Goal: Task Accomplishment & Management: Complete application form

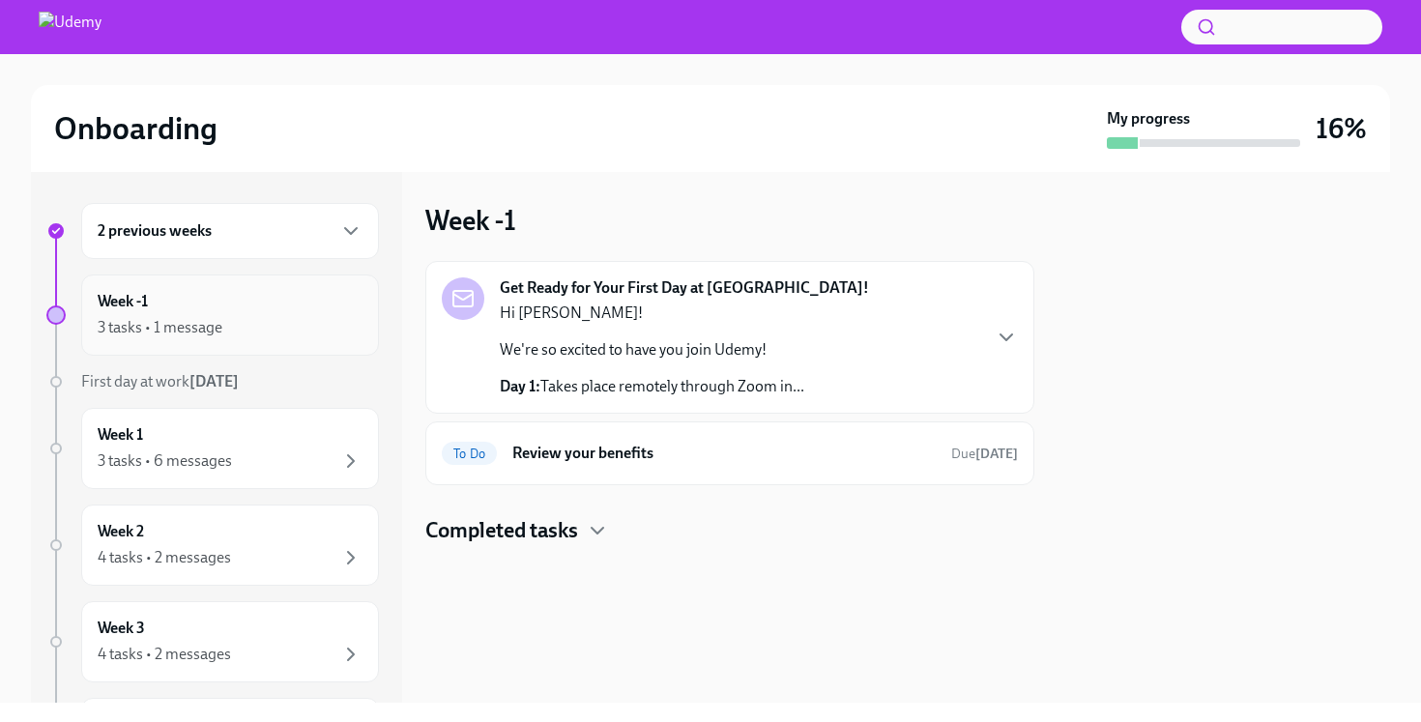
click at [221, 337] on div "3 tasks • 1 message" at bounding box center [230, 327] width 265 height 23
click at [269, 450] on div "3 tasks • 6 messages" at bounding box center [230, 460] width 265 height 23
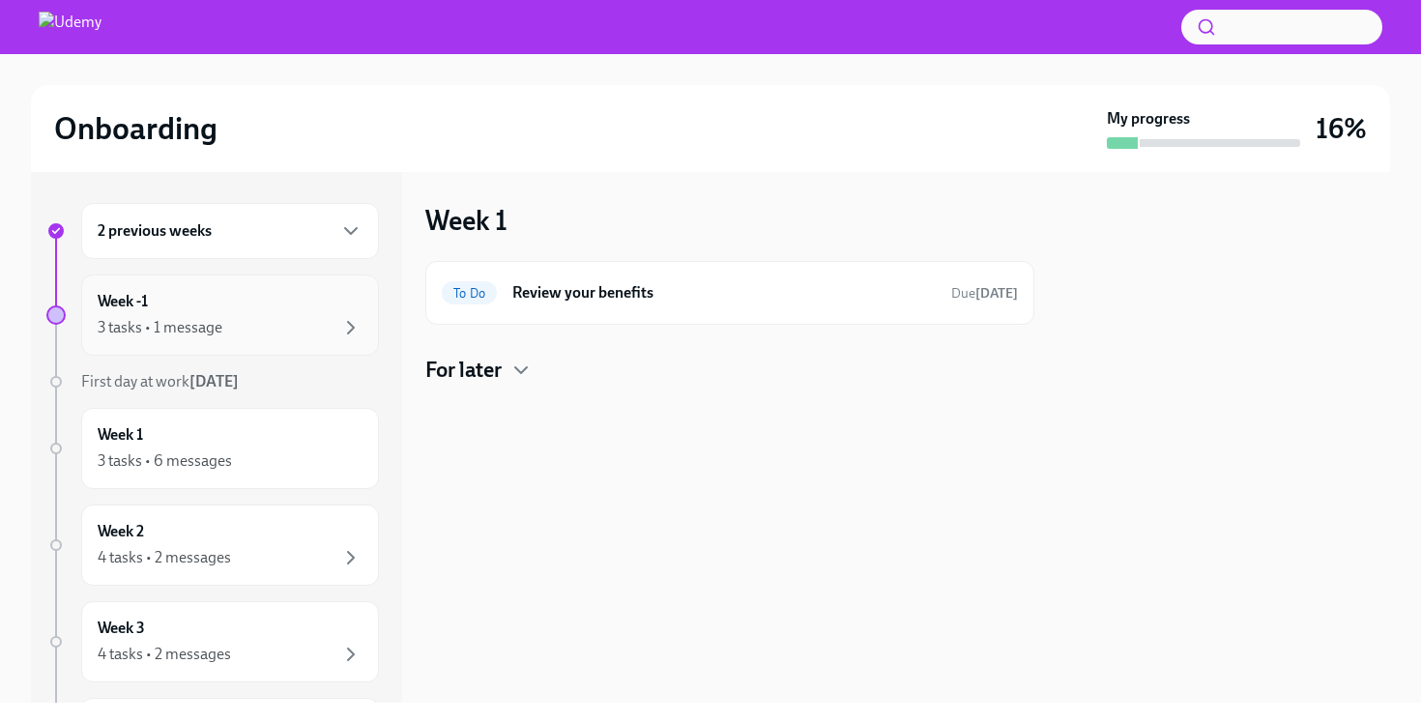
click at [241, 350] on div "Week -1 3 tasks • 1 message" at bounding box center [230, 314] width 298 height 81
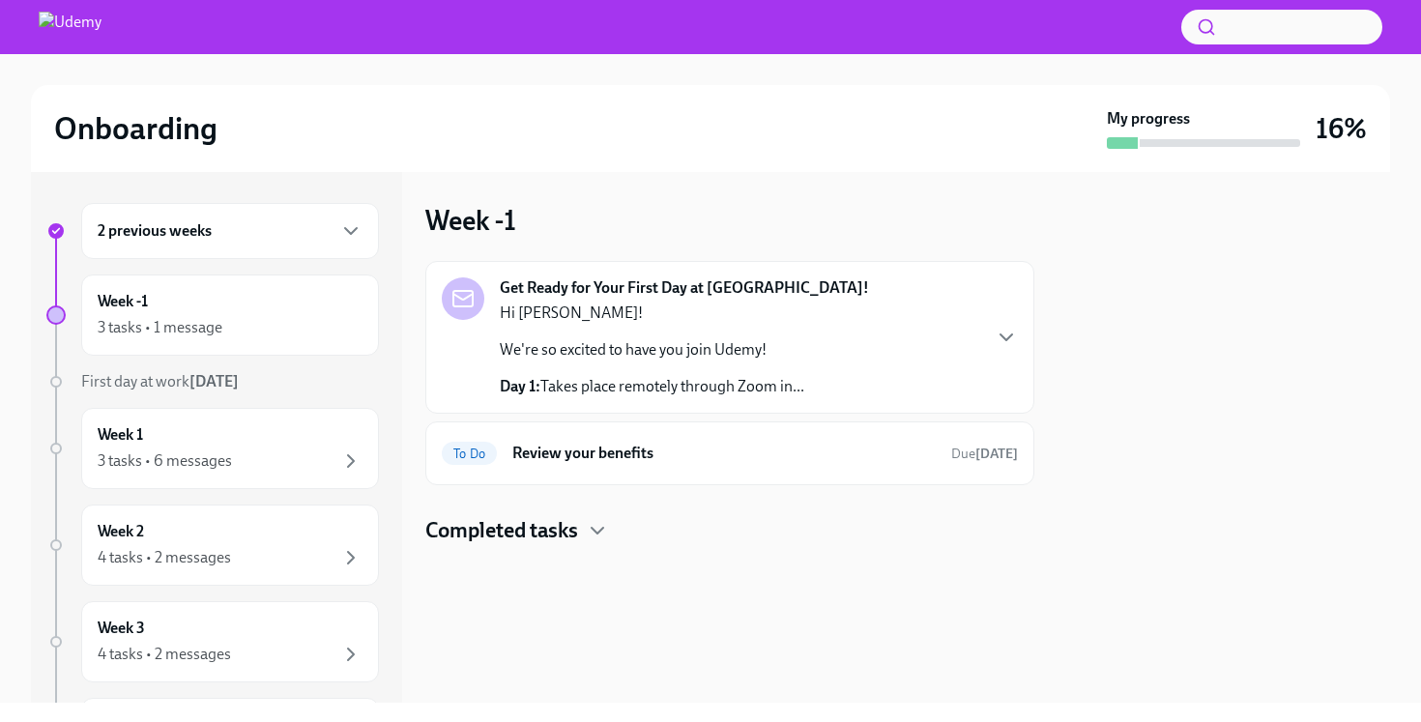
click at [593, 367] on div "Hi [PERSON_NAME]! We're so excited to have you join Udemy! Day 1: Takes place r…" at bounding box center [652, 349] width 304 height 95
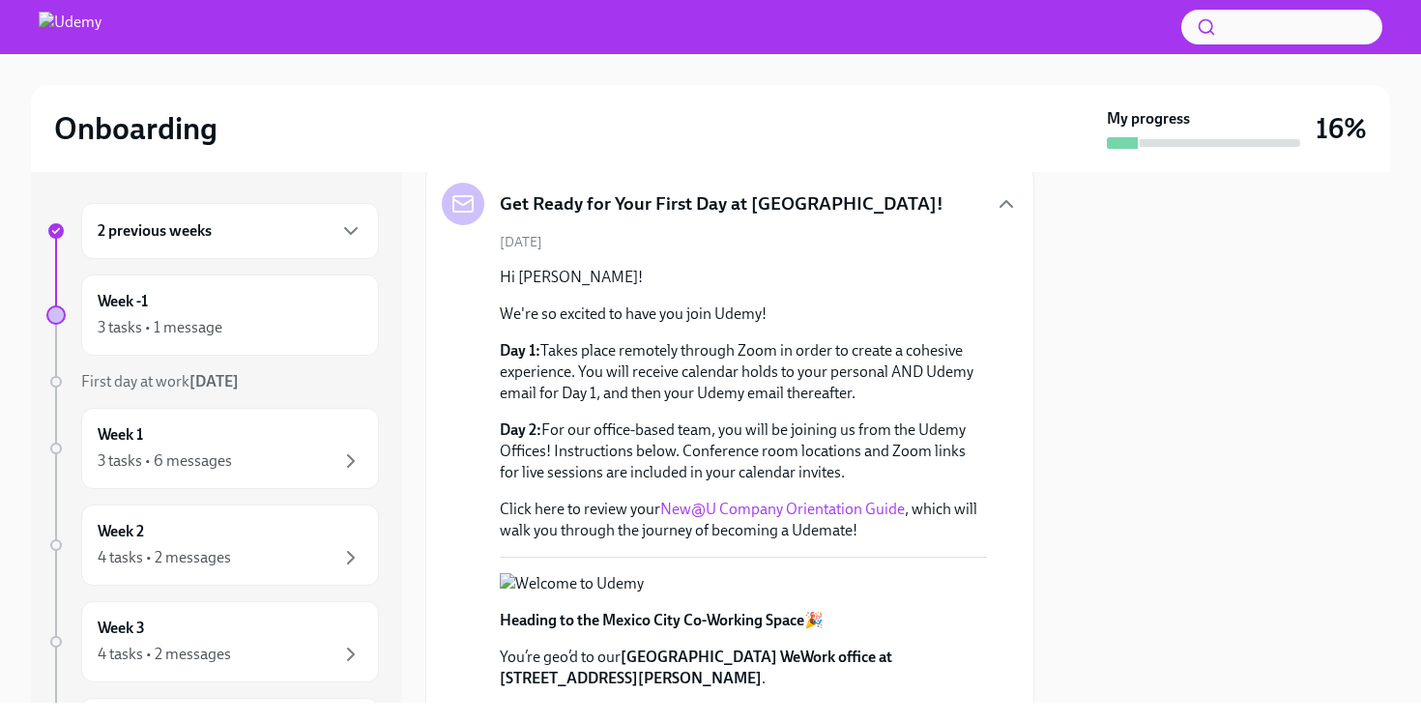
scroll to position [176, 0]
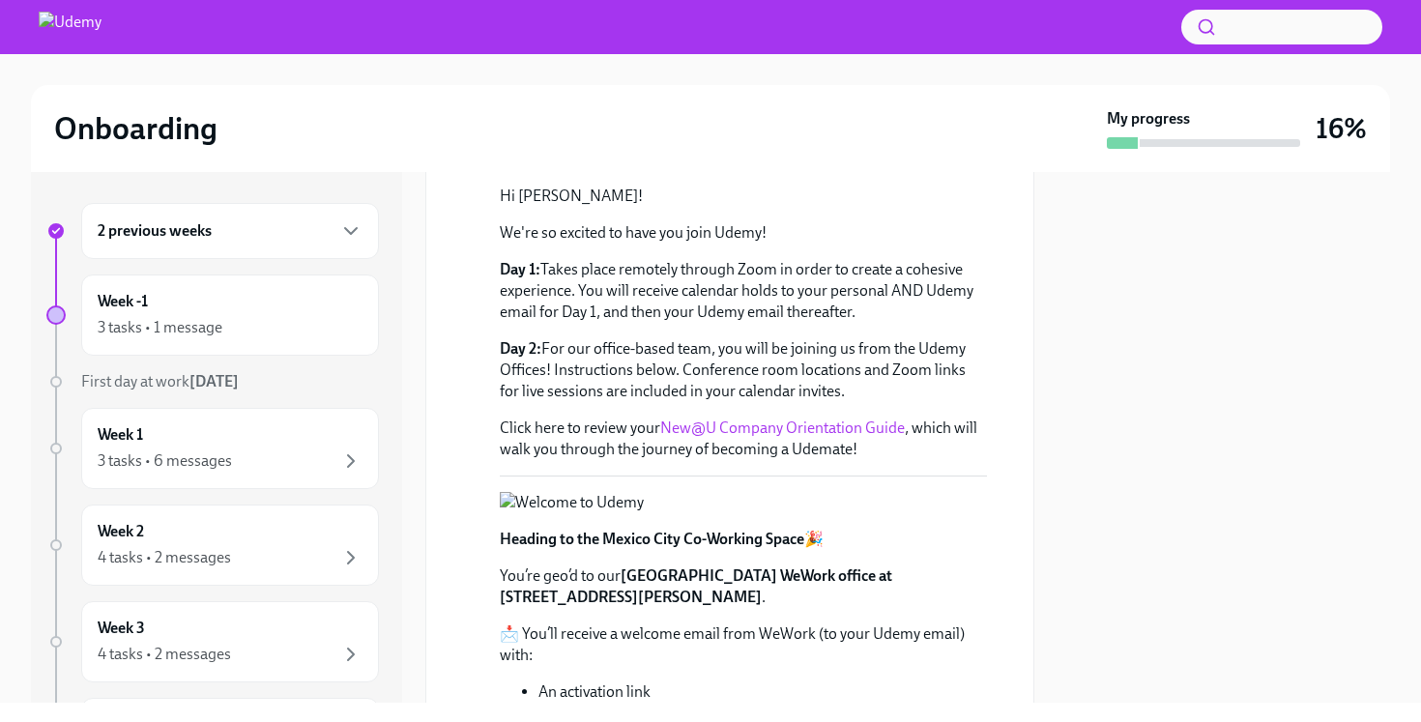
click at [225, 236] on div "2 previous weeks" at bounding box center [230, 230] width 265 height 23
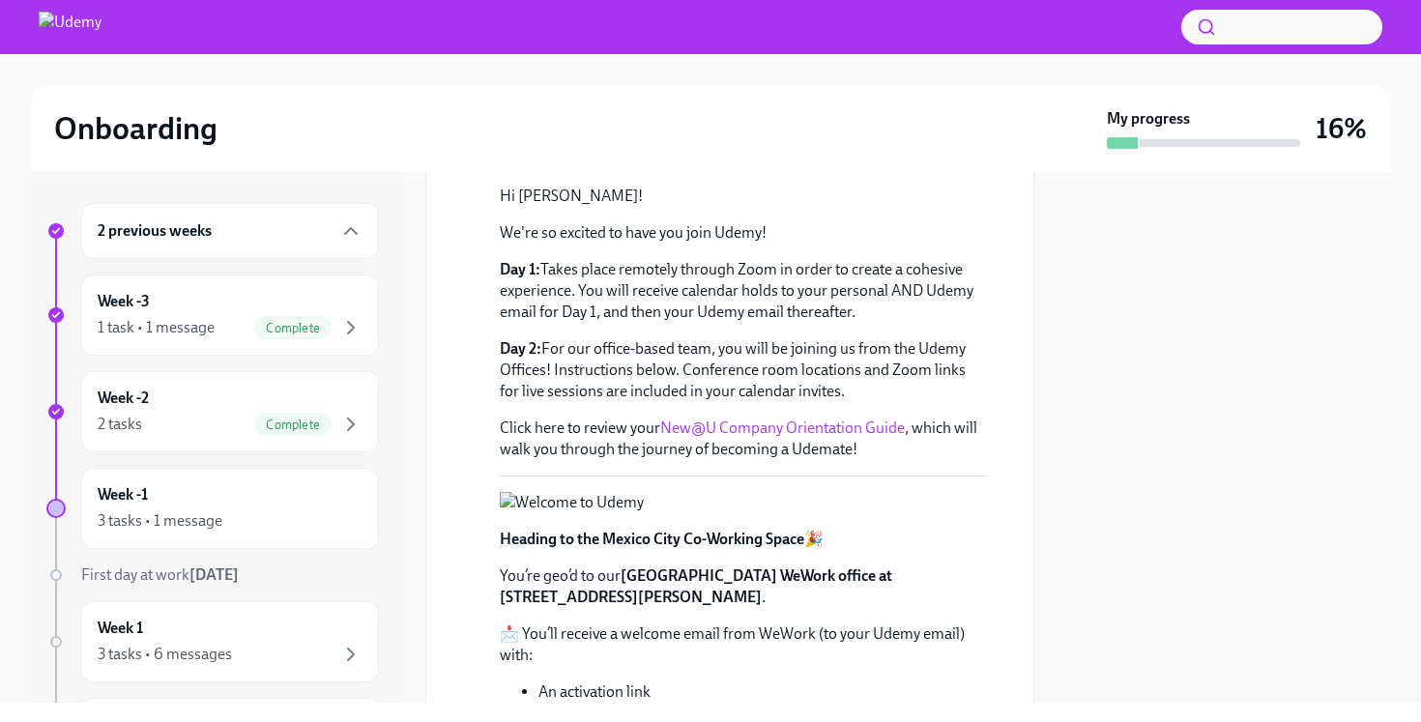
click at [225, 236] on div "2 previous weeks" at bounding box center [230, 230] width 265 height 23
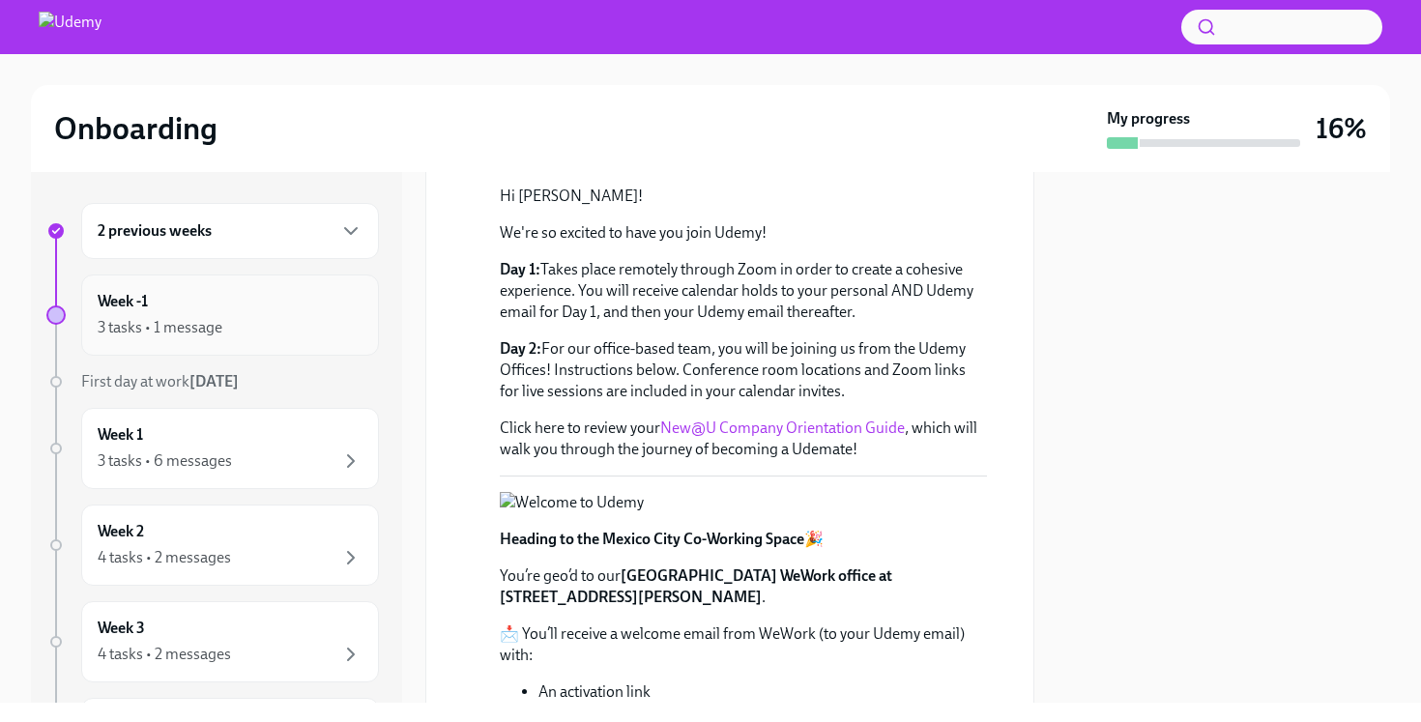
click at [250, 320] on div "3 tasks • 1 message" at bounding box center [230, 327] width 265 height 23
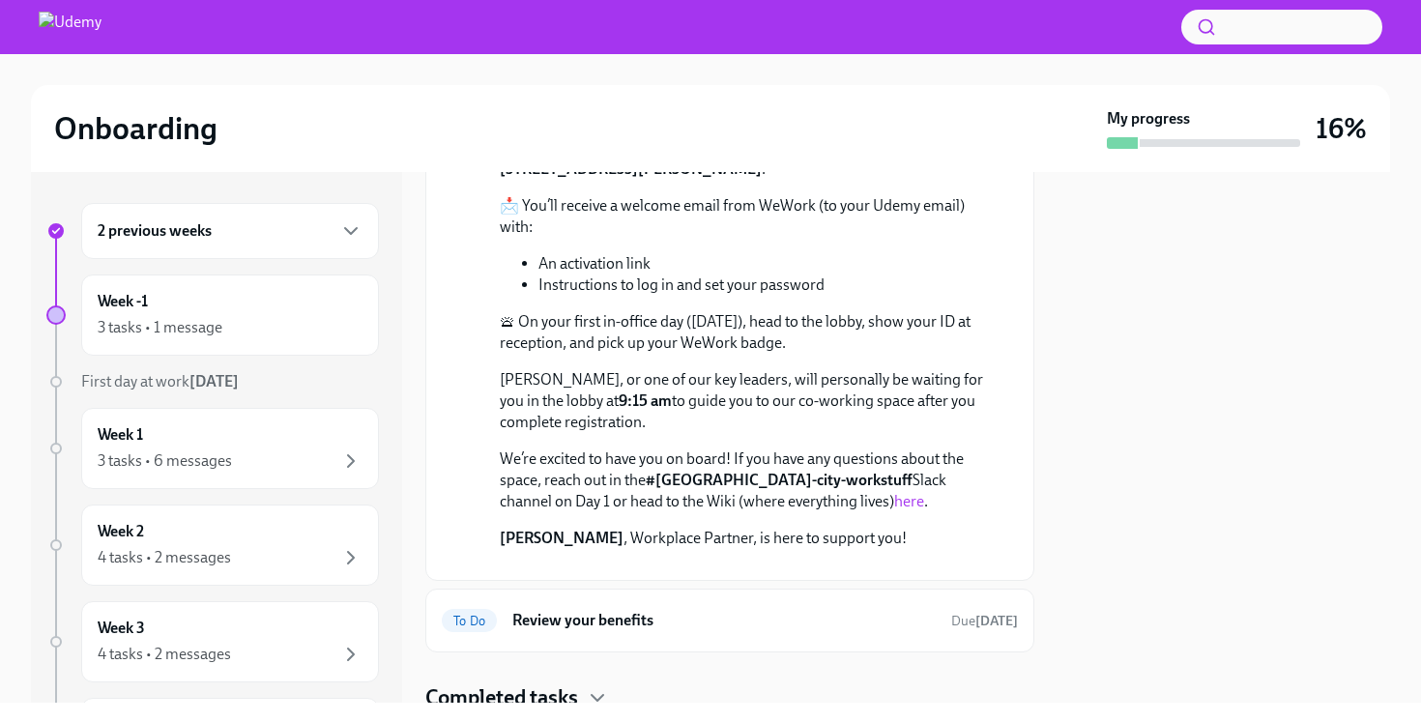
scroll to position [981, 0]
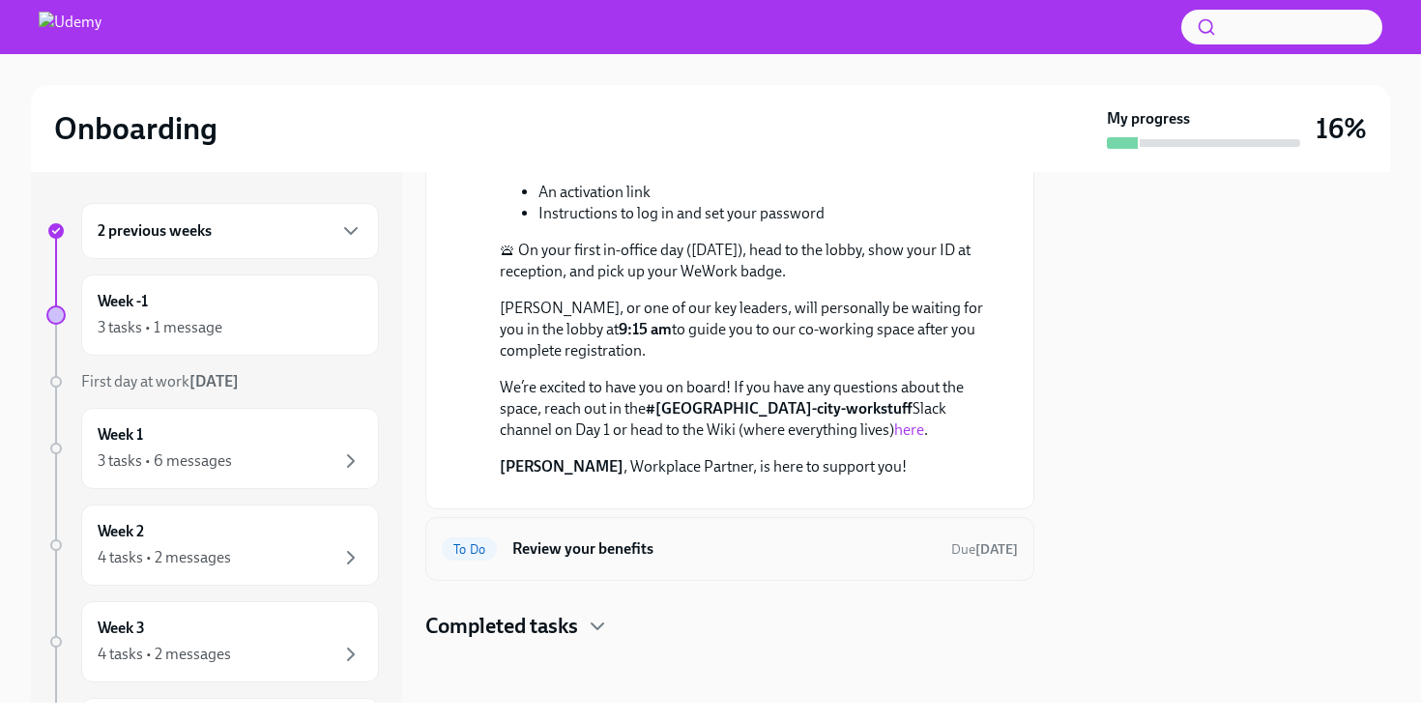
click at [591, 551] on h6 "Review your benefits" at bounding box center [723, 548] width 423 height 21
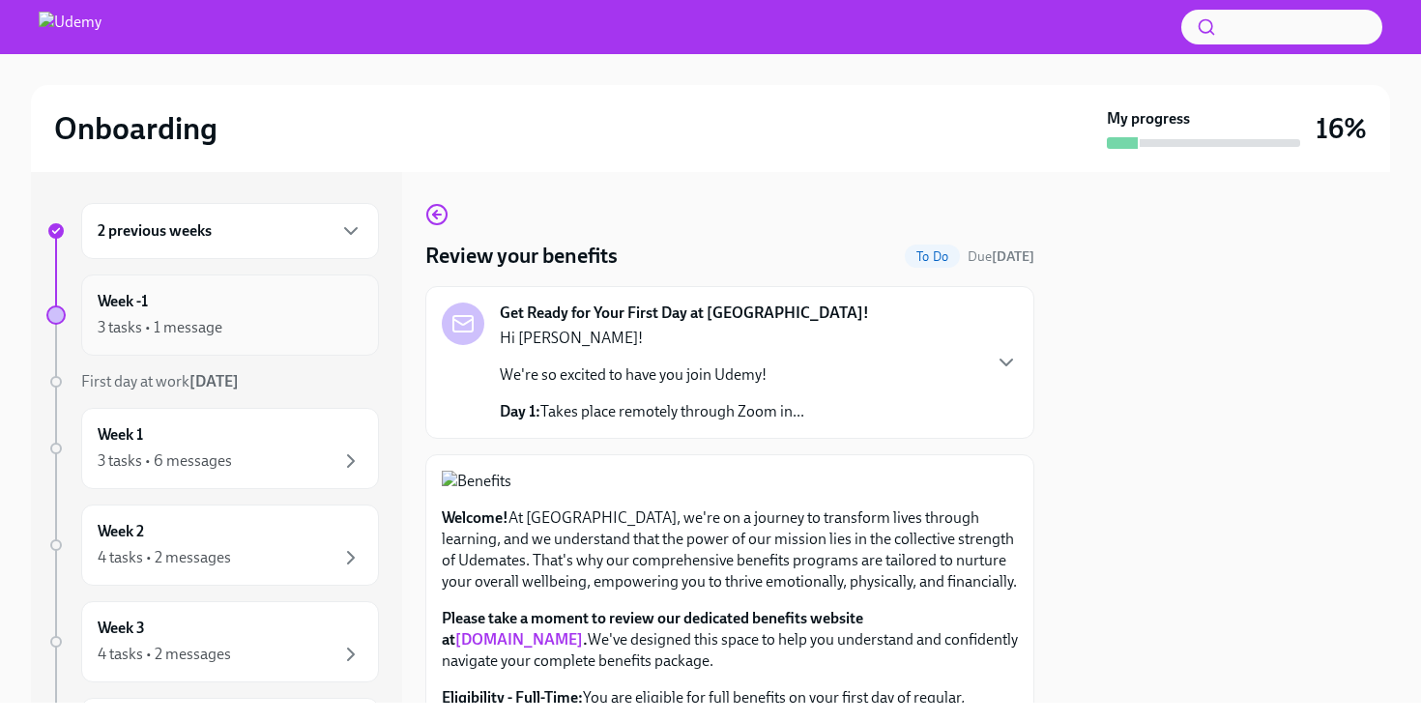
click at [190, 297] on div "Week -1 3 tasks • 1 message" at bounding box center [230, 315] width 265 height 48
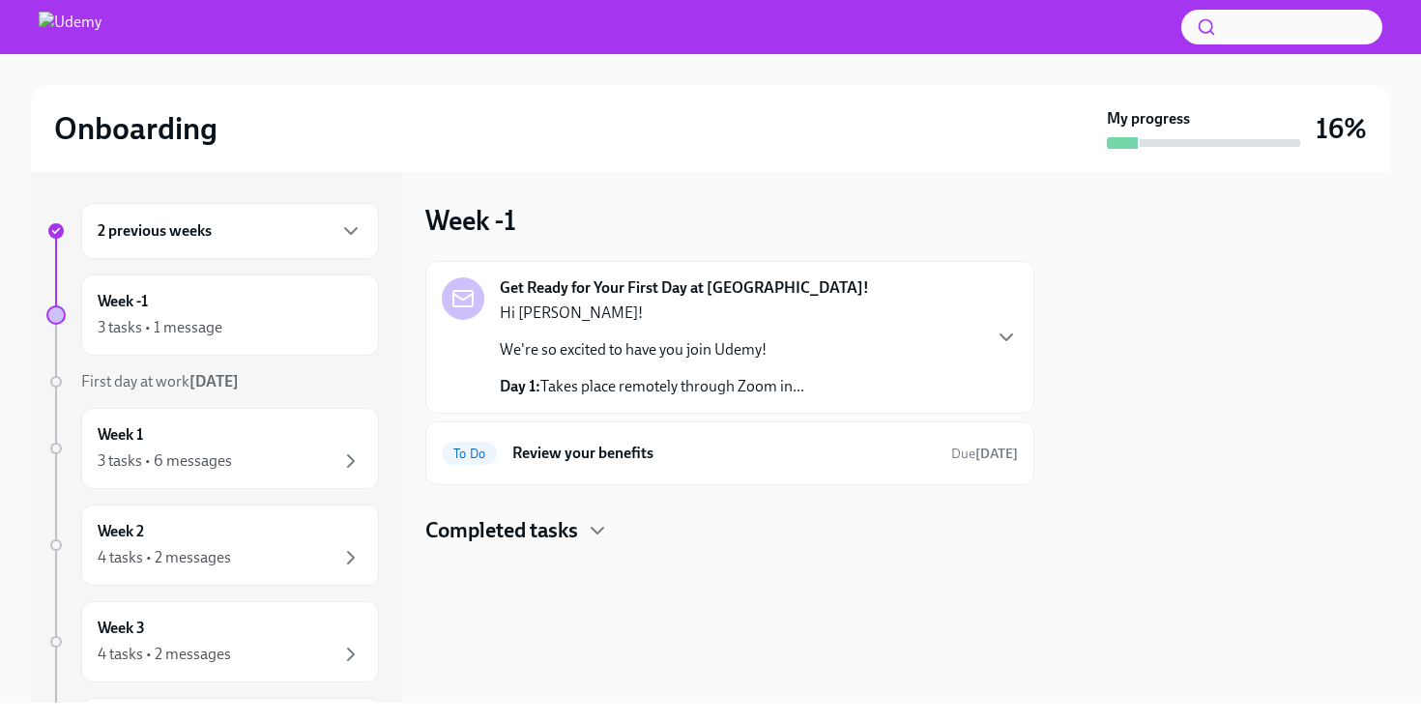
click at [217, 237] on div "2 previous weeks" at bounding box center [230, 230] width 265 height 23
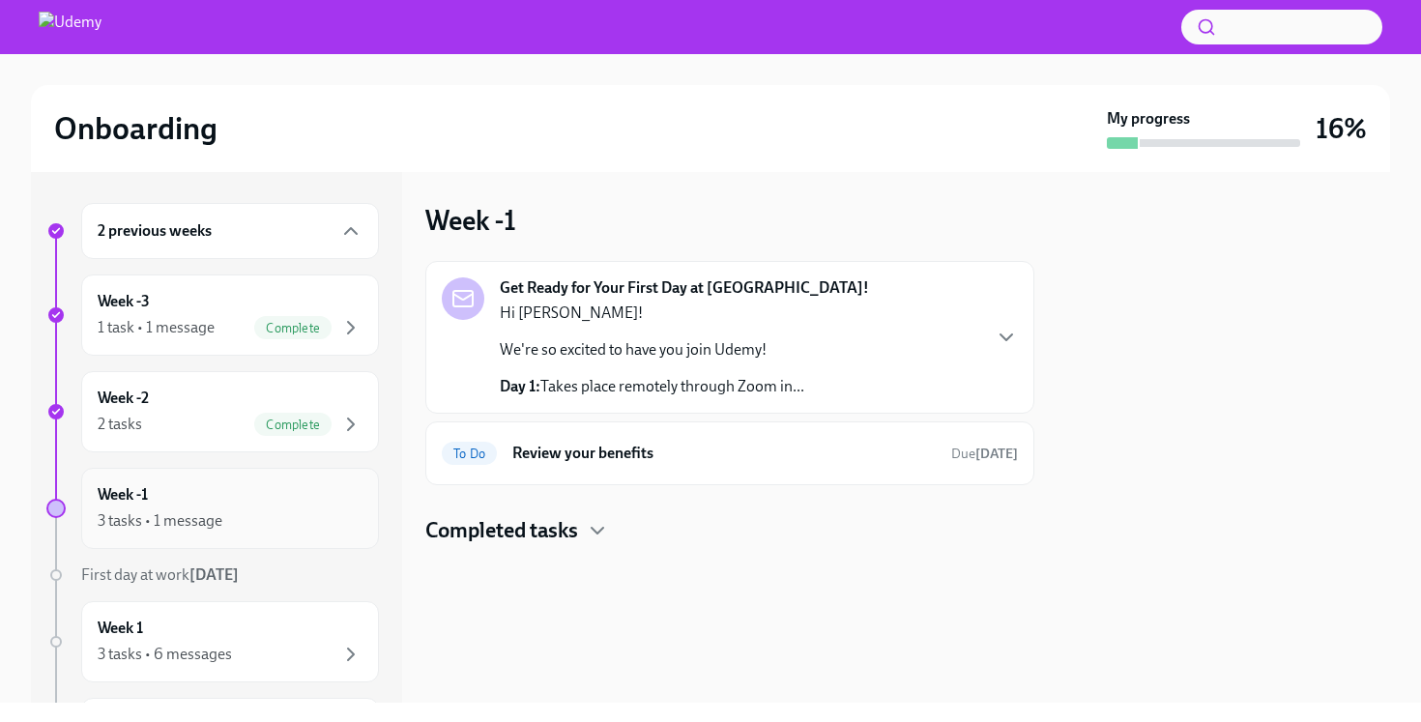
click at [239, 527] on div "3 tasks • 1 message" at bounding box center [230, 520] width 265 height 23
click at [1006, 329] on icon "button" at bounding box center [1005, 337] width 23 height 23
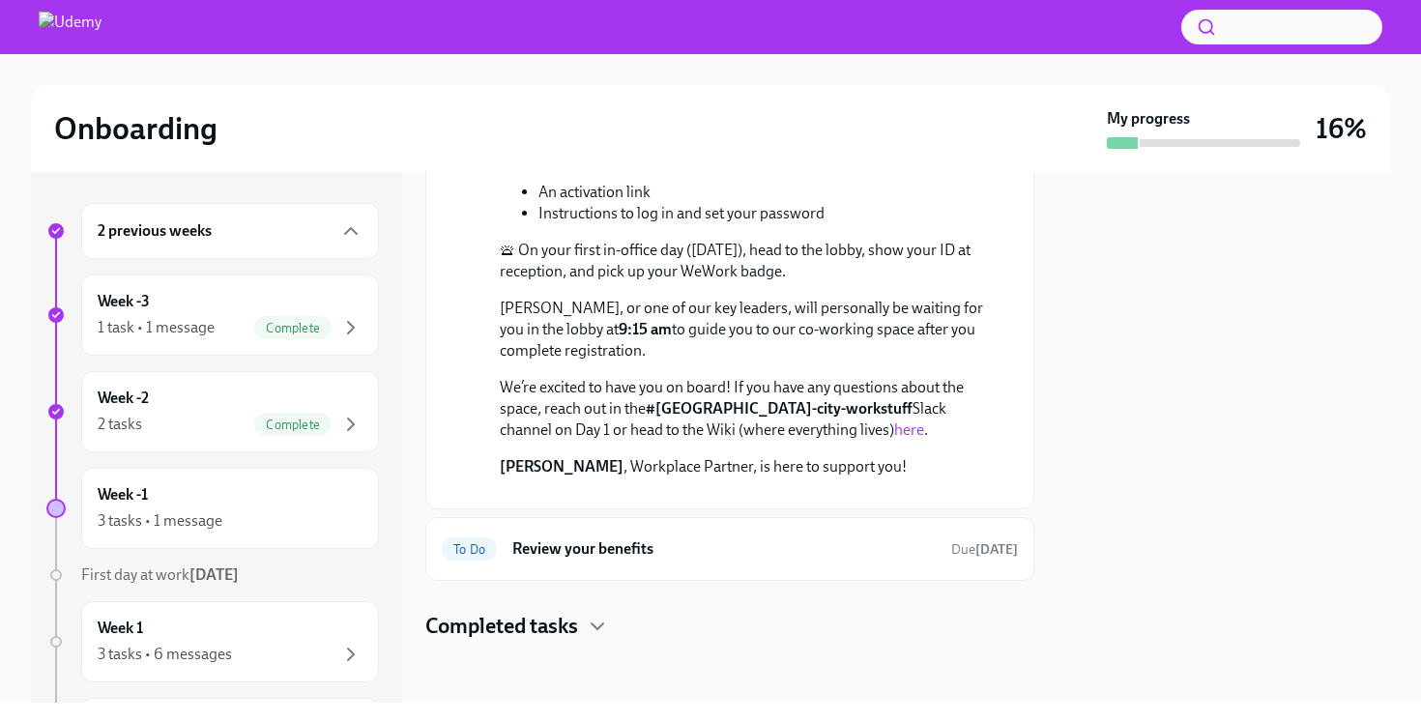
scroll to position [981, 0]
click at [505, 585] on div "Get Ready for Your First Day at [GEOGRAPHIC_DATA]! [DATE] Hi [PERSON_NAME]! We'…" at bounding box center [729, 112] width 609 height 1055
click at [502, 623] on h4 "Completed tasks" at bounding box center [501, 626] width 153 height 29
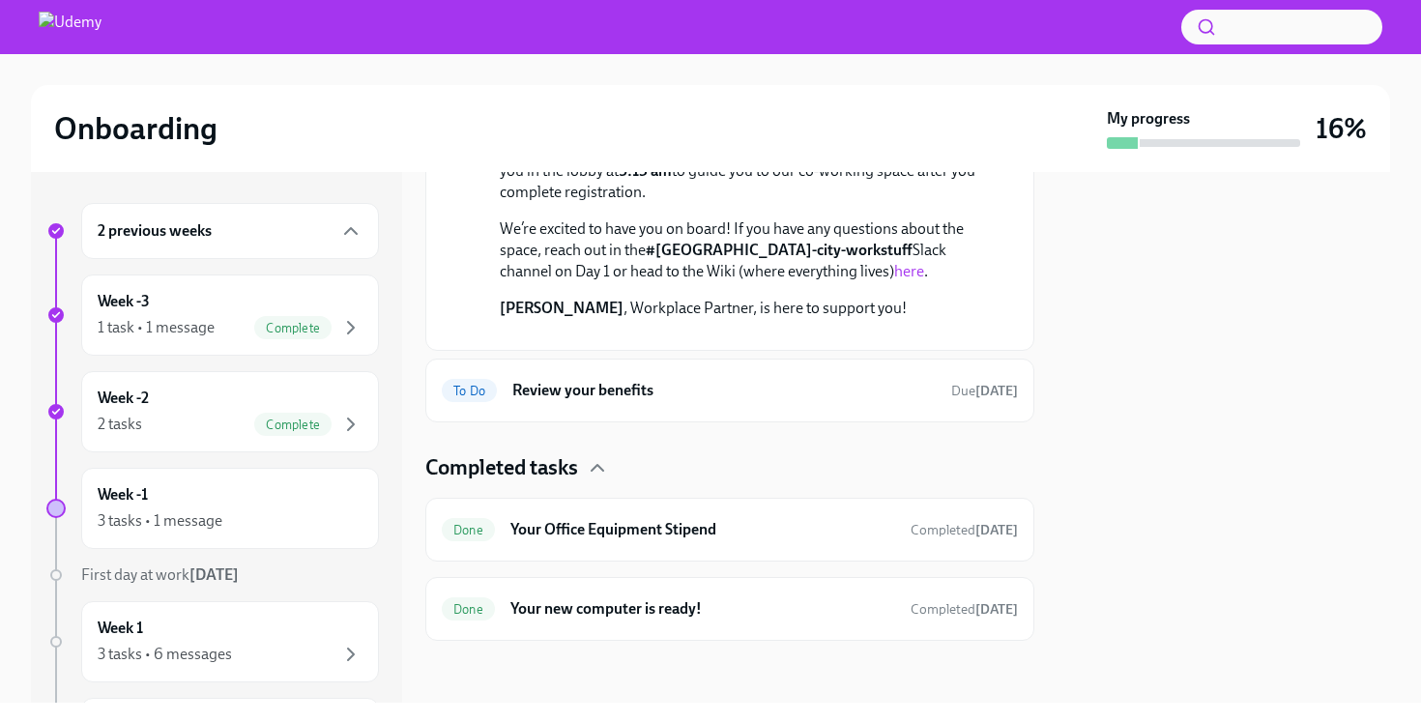
scroll to position [1139, 0]
click at [624, 608] on h6 "Your new computer is ready!" at bounding box center [702, 608] width 385 height 21
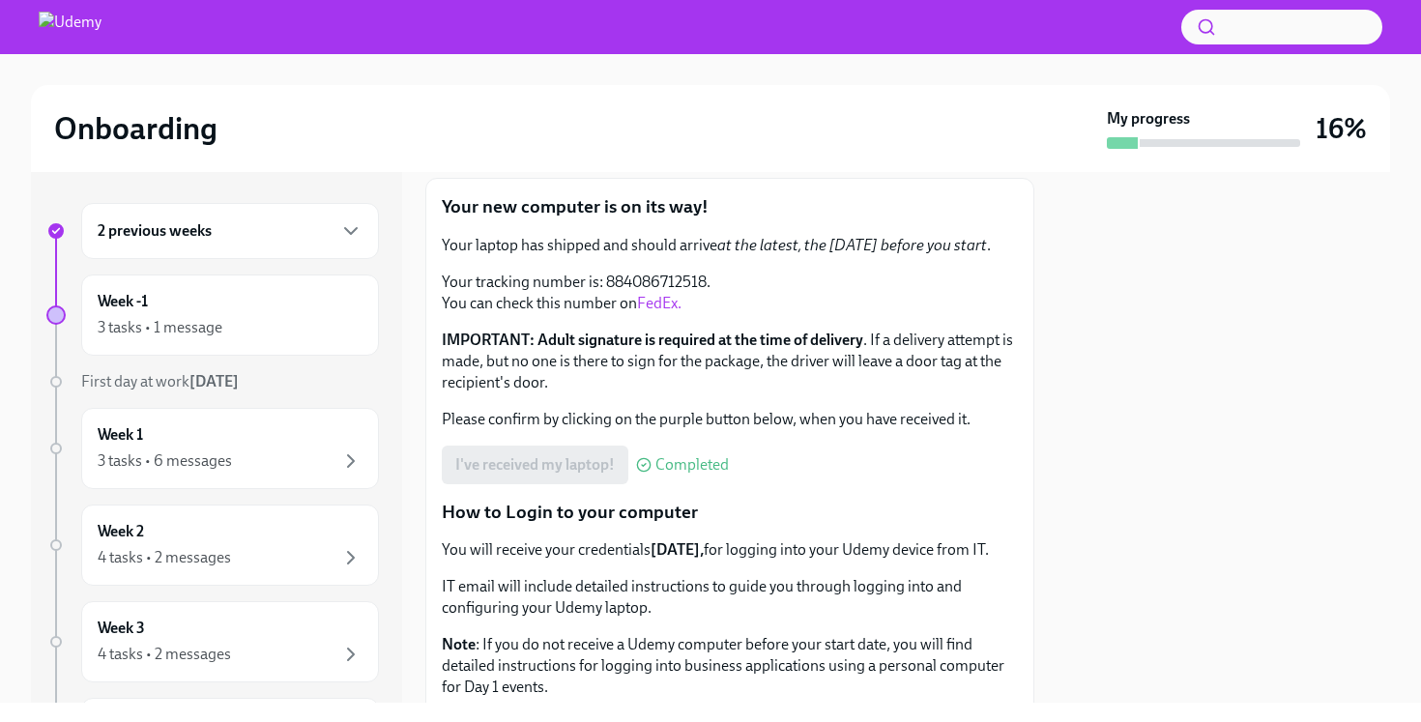
scroll to position [111, 0]
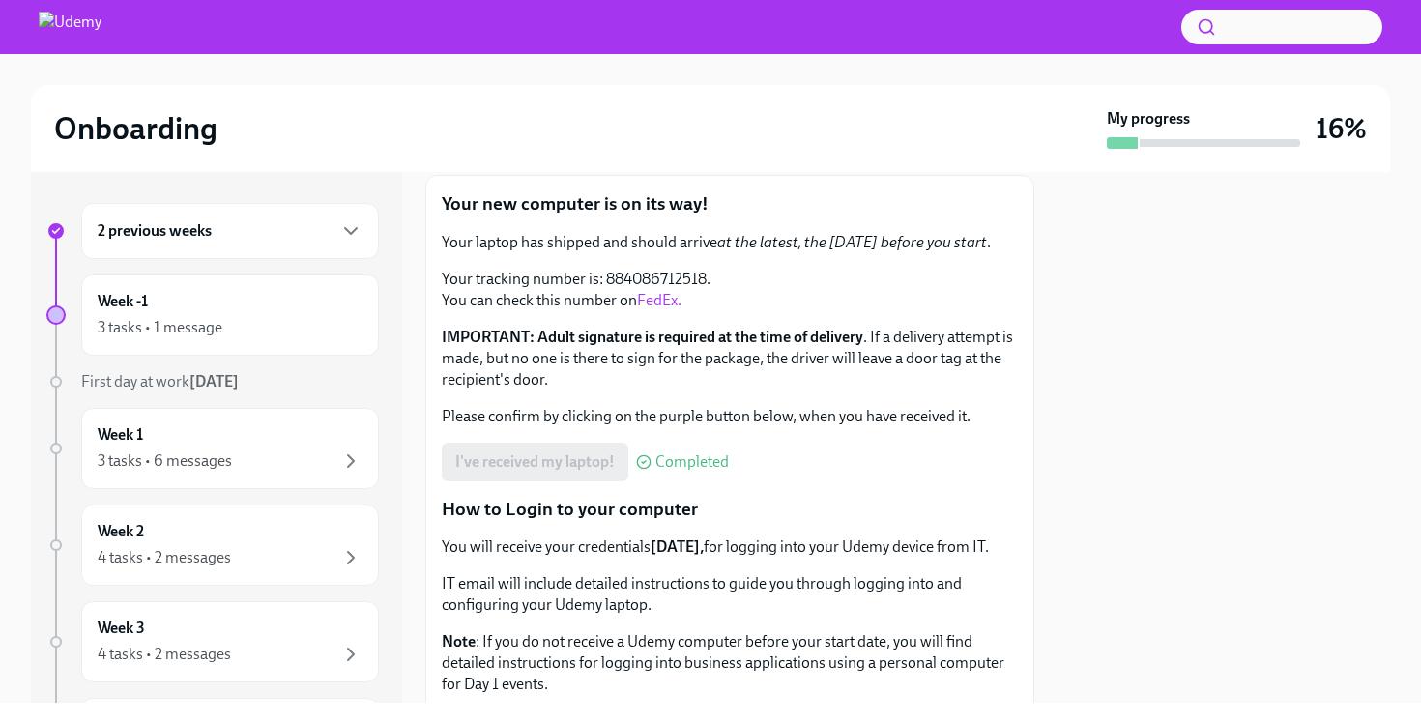
click at [558, 455] on div "I've received my laptop! Completed" at bounding box center [585, 462] width 287 height 39
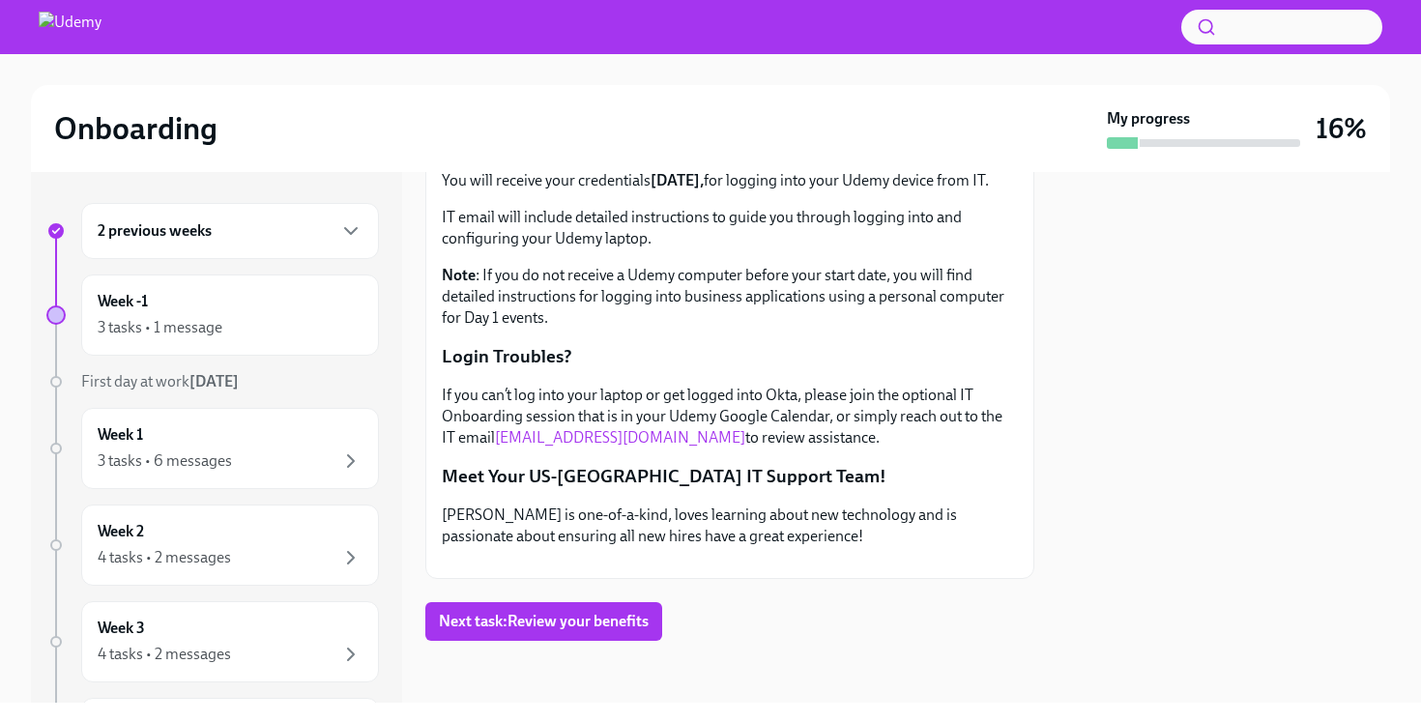
scroll to position [621, 0]
